Goal: Navigation & Orientation: Find specific page/section

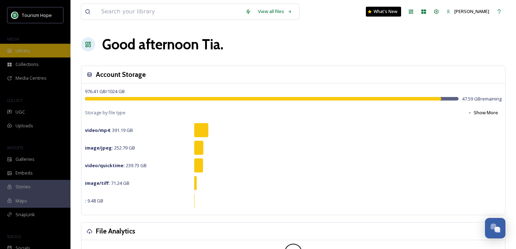
click at [50, 49] on div "Library" at bounding box center [35, 51] width 70 height 14
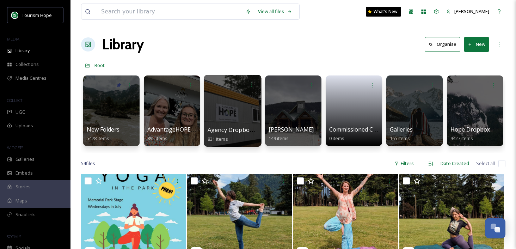
click at [234, 118] on div at bounding box center [232, 111] width 57 height 72
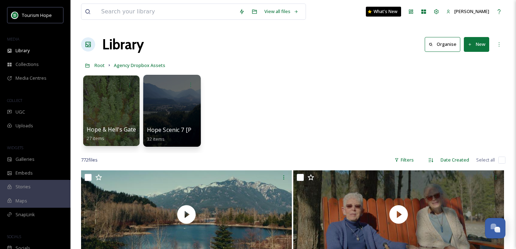
click at [168, 125] on div "Hope Scenic 7 [PERSON_NAME] 32 items" at bounding box center [172, 134] width 50 height 18
click at [167, 111] on div at bounding box center [171, 111] width 57 height 72
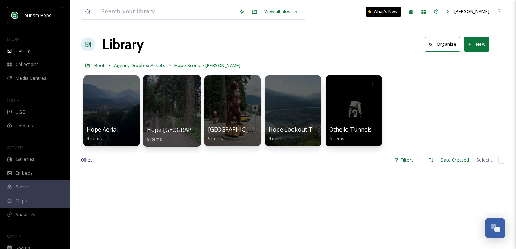
click at [175, 121] on div at bounding box center [171, 111] width 57 height 72
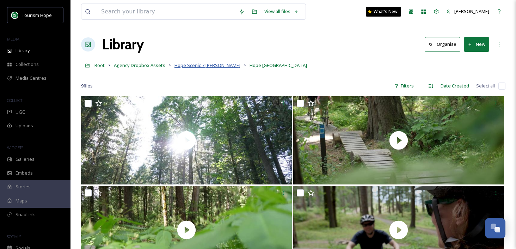
click at [196, 66] on span "Hope Scenic 7 [PERSON_NAME]" at bounding box center [207, 65] width 66 height 6
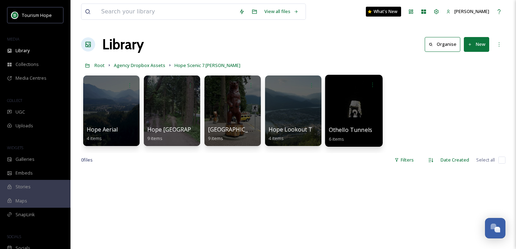
click at [346, 122] on div at bounding box center [353, 111] width 57 height 72
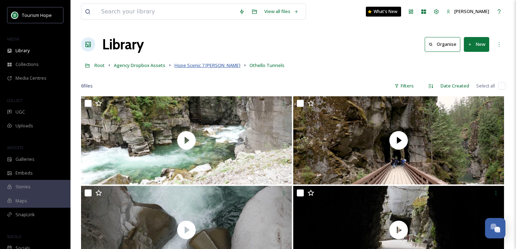
click at [196, 66] on span "Hope Scenic 7 [PERSON_NAME]" at bounding box center [207, 65] width 66 height 6
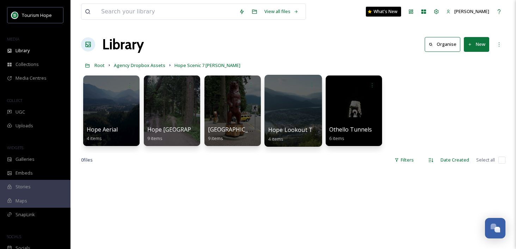
click at [290, 124] on div at bounding box center [292, 111] width 57 height 72
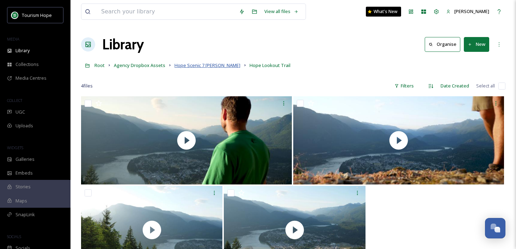
click at [190, 66] on span "Hope Scenic 7 [PERSON_NAME]" at bounding box center [207, 65] width 66 height 6
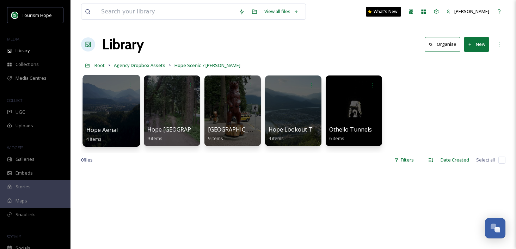
click at [121, 123] on div at bounding box center [110, 111] width 57 height 72
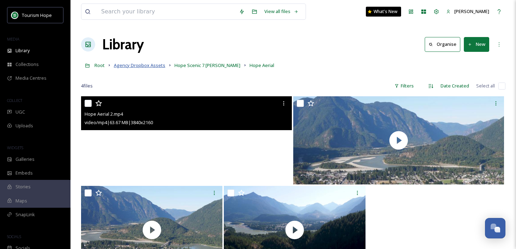
click at [138, 65] on span "Agency Dropbox Assets" at bounding box center [139, 65] width 51 height 6
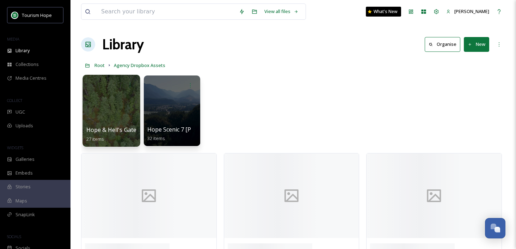
click at [125, 109] on div at bounding box center [110, 111] width 57 height 72
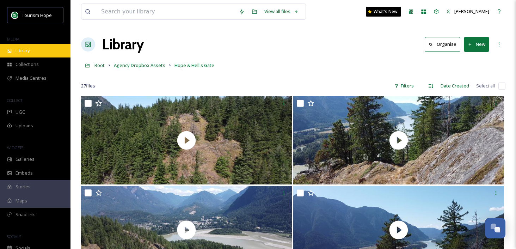
click at [38, 50] on div "Library" at bounding box center [35, 51] width 70 height 14
